Goal: Check status: Check status

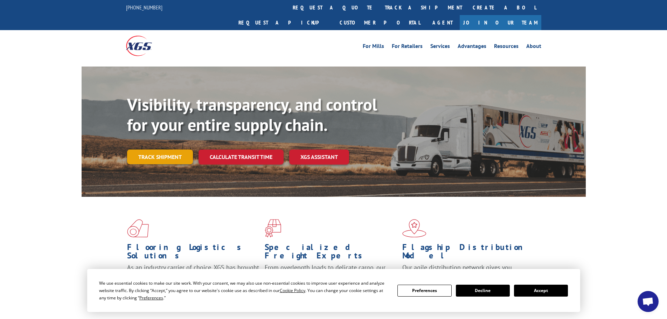
click at [177, 150] on link "Track shipment" at bounding box center [160, 157] width 66 height 15
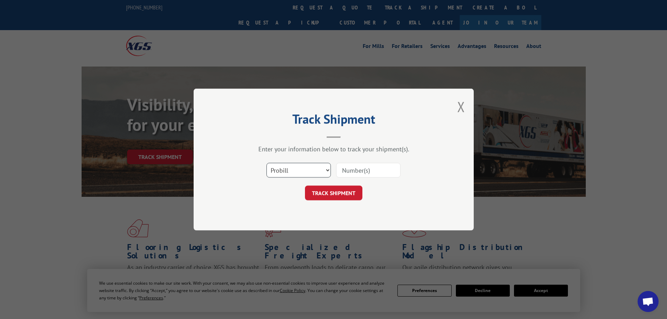
click at [286, 172] on select "Select category... Probill BOL PO" at bounding box center [298, 170] width 64 height 15
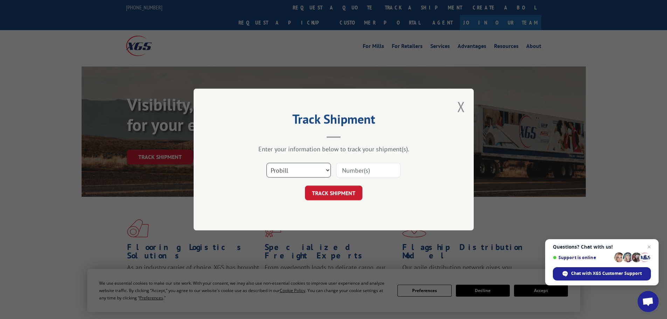
select select "po"
click at [266, 163] on select "Select category... Probill BOL PO" at bounding box center [298, 170] width 64 height 15
click at [354, 171] on input at bounding box center [368, 170] width 64 height 15
paste input "83509796"
type input "83509796"
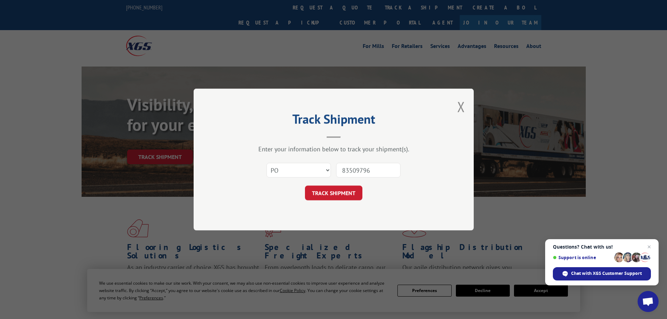
click at [344, 191] on button "TRACK SHIPMENT" at bounding box center [333, 193] width 57 height 15
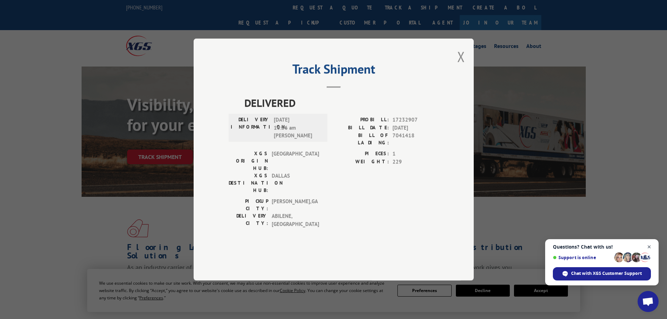
click at [649, 247] on span "Close chat" at bounding box center [649, 247] width 9 height 9
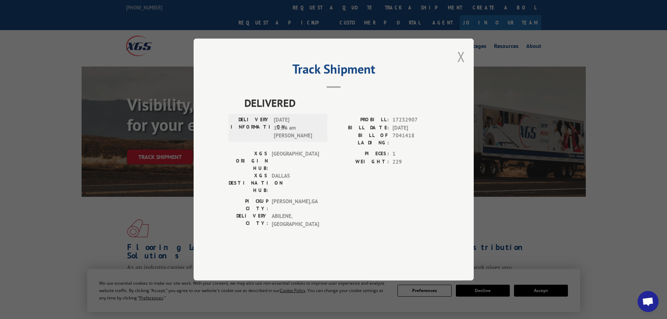
click at [460, 66] on button "Close modal" at bounding box center [461, 56] width 8 height 19
